Goal: Task Accomplishment & Management: Manage account settings

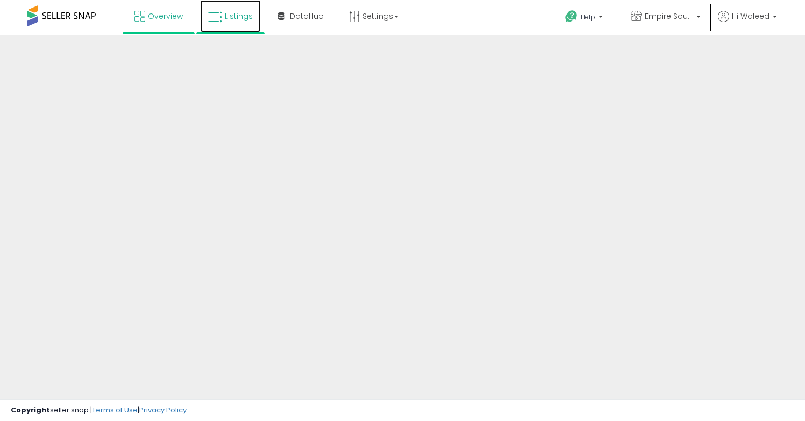
click at [252, 17] on link "Listings" at bounding box center [230, 16] width 61 height 32
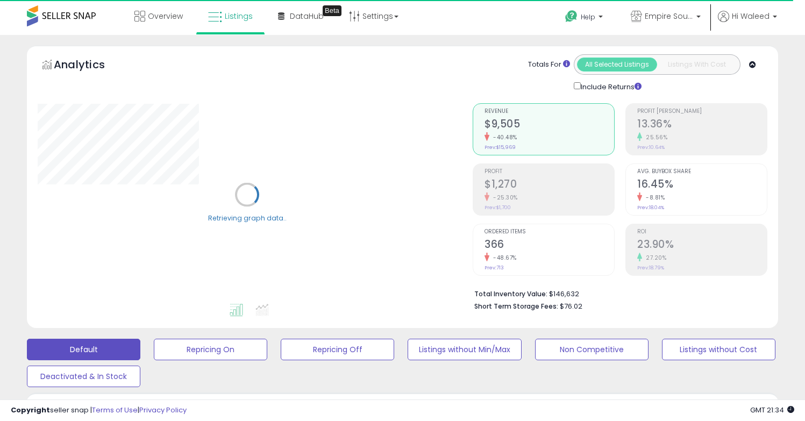
click at [27, 92] on div "Analytics Totals For All Selected Listings Listings With Cost Include Returns" at bounding box center [402, 187] width 751 height 282
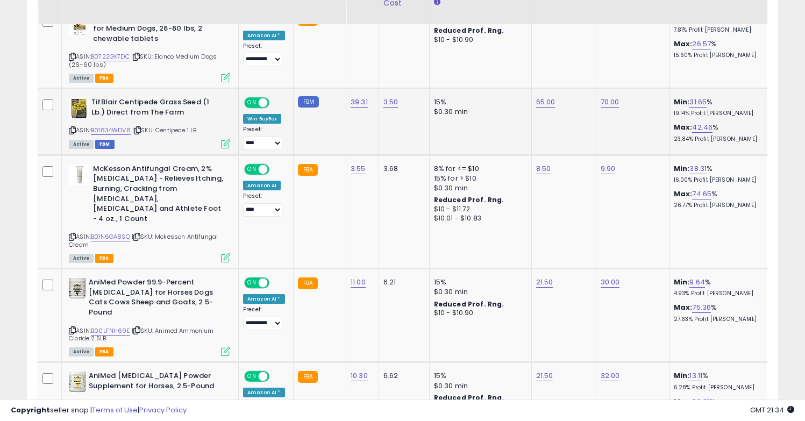
scroll to position [784, 0]
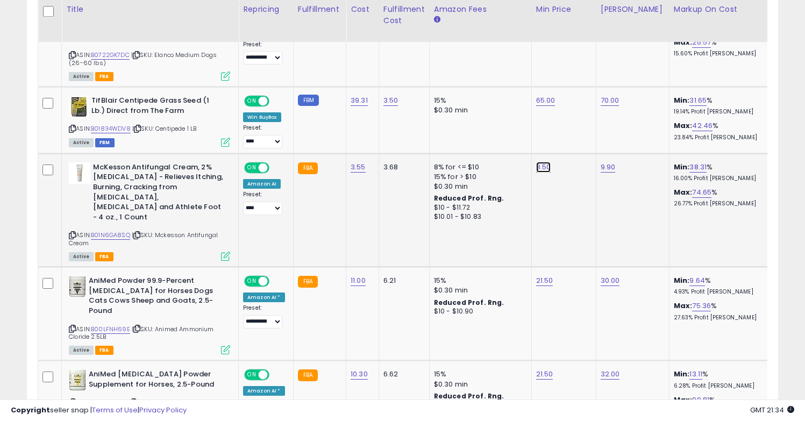
click at [540, 162] on link "8.50" at bounding box center [543, 167] width 15 height 11
type input "***"
click at [599, 132] on icon "button" at bounding box center [595, 133] width 6 height 6
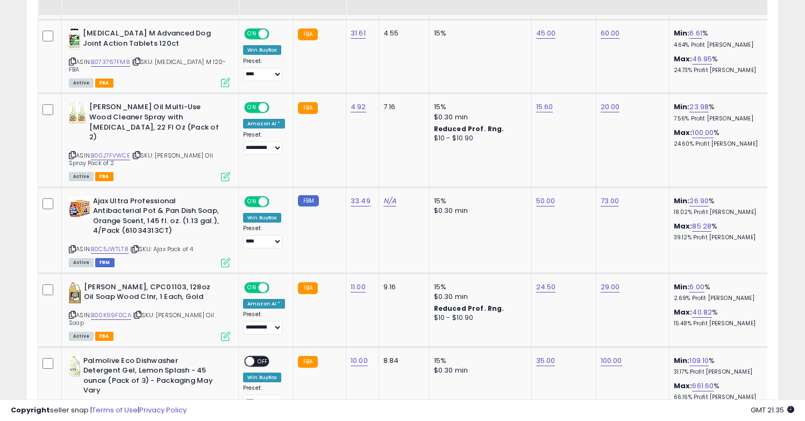
scroll to position [1281, 0]
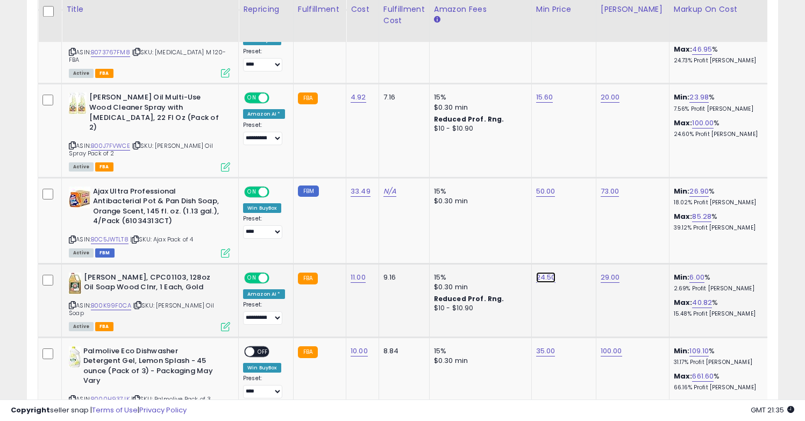
click at [536, 272] on link "24.50" at bounding box center [546, 277] width 20 height 11
click at [600, 214] on button "button" at bounding box center [597, 216] width 18 height 16
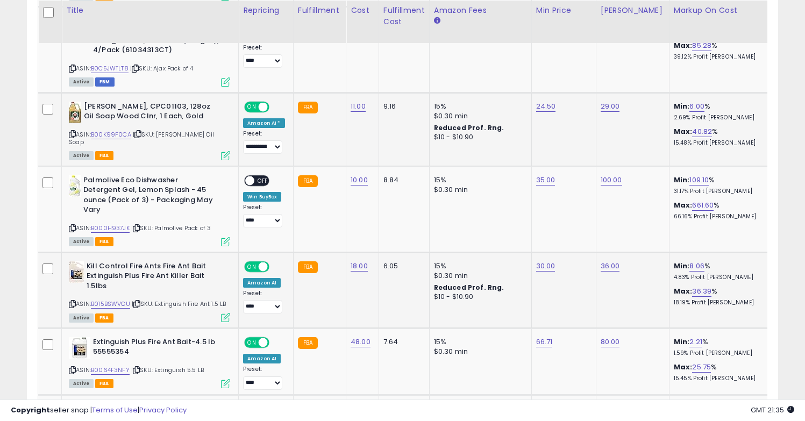
scroll to position [1453, 0]
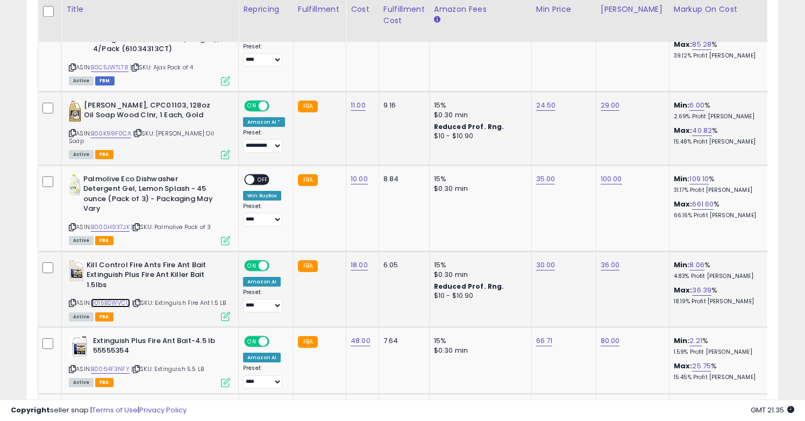
click at [116, 299] on link "B015BSWVCU" at bounding box center [110, 303] width 39 height 9
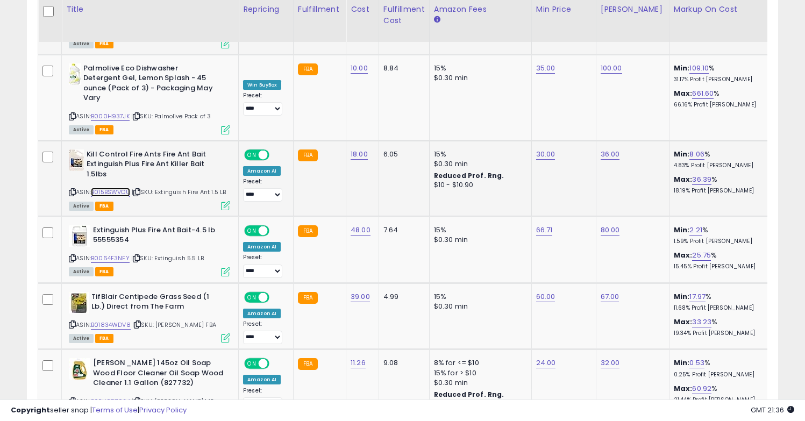
scroll to position [1586, 0]
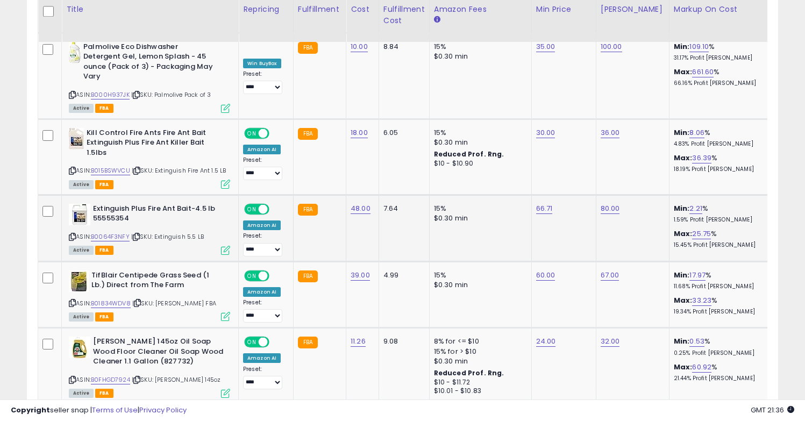
click at [116, 204] on div "ASIN: B0064F3NFY | SKU: Extinguish 5.5 LB Active FBA" at bounding box center [149, 229] width 161 height 50
click at [116, 232] on link "B0064F3NFY" at bounding box center [110, 236] width 39 height 9
click at [607, 127] on link "36.00" at bounding box center [610, 132] width 19 height 11
type input "*****"
click at [643, 62] on icon "submit" at bounding box center [640, 64] width 6 height 6
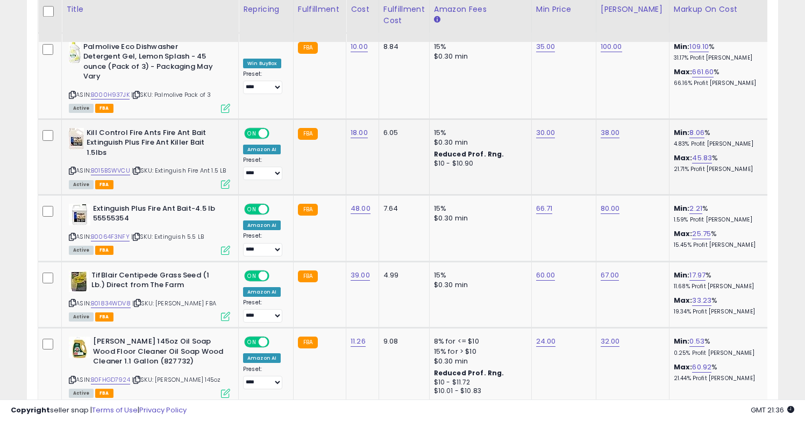
click at [650, 119] on td "38.00" at bounding box center [632, 157] width 73 height 76
click at [125, 232] on link "B0064F3NFY" at bounding box center [110, 236] width 39 height 9
click at [545, 203] on link "66.71" at bounding box center [544, 208] width 17 height 11
click at [533, 148] on input "*****" at bounding box center [514, 141] width 96 height 18
type input "**"
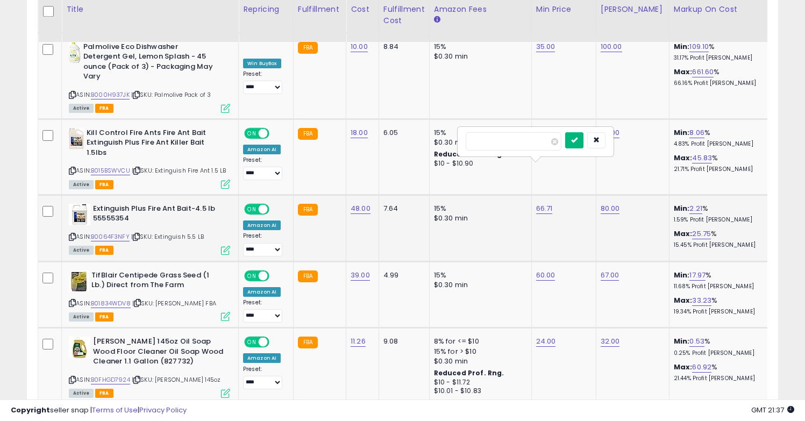
click at [579, 144] on button "submit" at bounding box center [574, 140] width 18 height 16
click at [537, 203] on link "68.00" at bounding box center [545, 208] width 19 height 11
type input "*****"
click at [579, 143] on icon "submit" at bounding box center [576, 140] width 6 height 6
click at [590, 195] on td "69.00" at bounding box center [563, 228] width 65 height 67
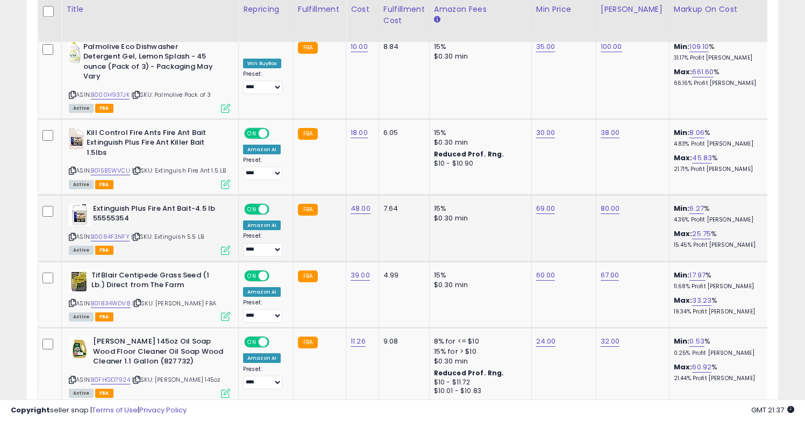
click at [590, 195] on td "69.00" at bounding box center [563, 228] width 65 height 67
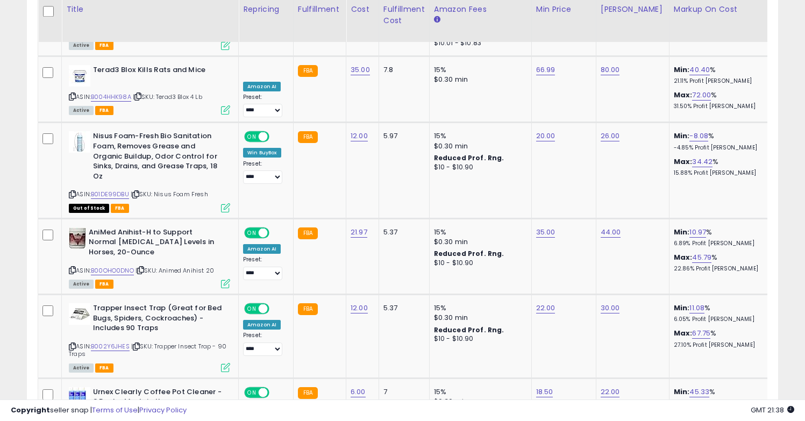
scroll to position [1996, 0]
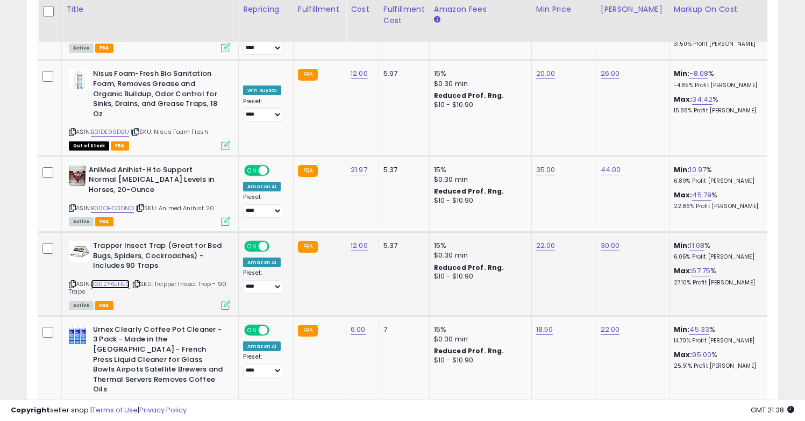
click at [98, 280] on link "B002Y6JHES" at bounding box center [110, 284] width 39 height 9
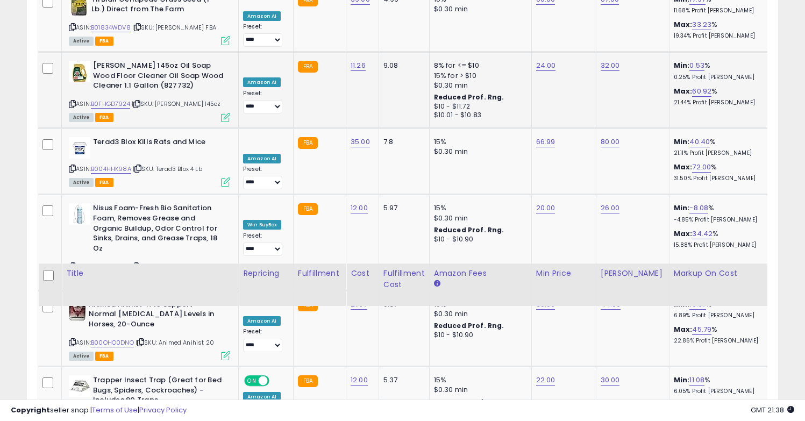
scroll to position [1766, 0]
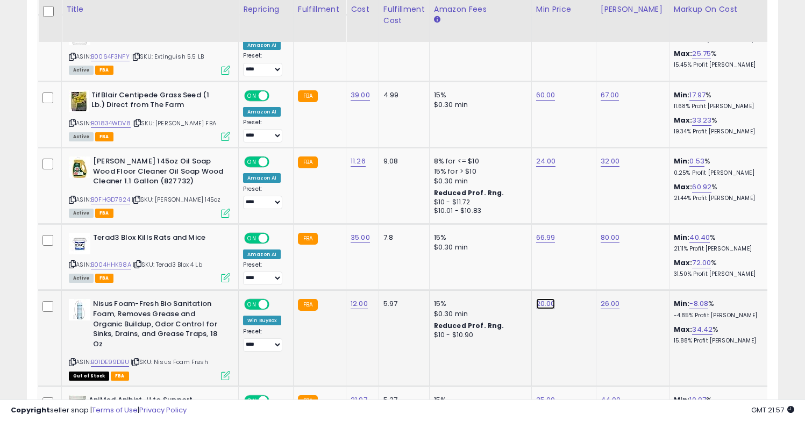
click at [536, 299] on link "20.00" at bounding box center [545, 304] width 19 height 11
type input "*****"
click at [579, 237] on icon "submit" at bounding box center [575, 235] width 6 height 6
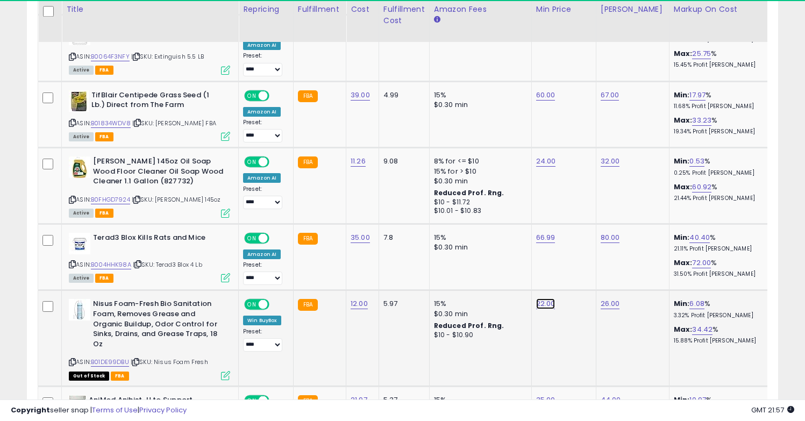
click at [541, 299] on link "22.00" at bounding box center [545, 304] width 19 height 11
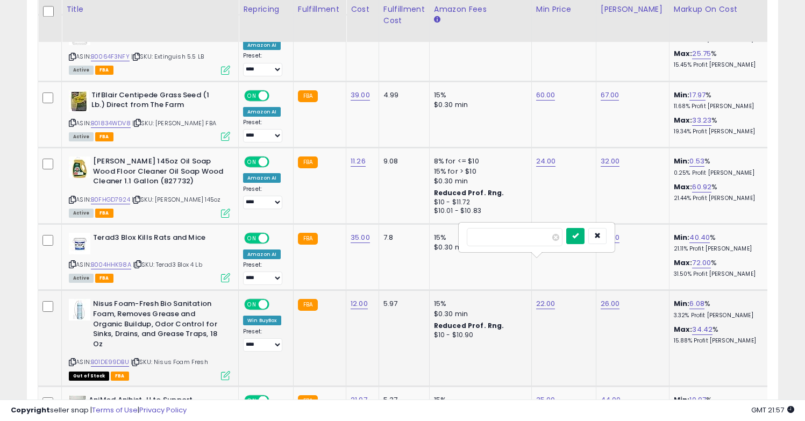
type input "**"
click at [579, 233] on icon "submit" at bounding box center [575, 235] width 6 height 6
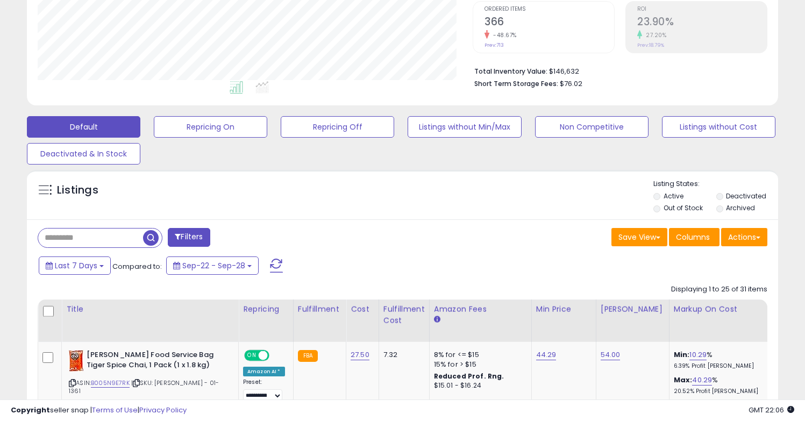
scroll to position [0, 0]
